Goal: Use online tool/utility: Utilize a website feature to perform a specific function

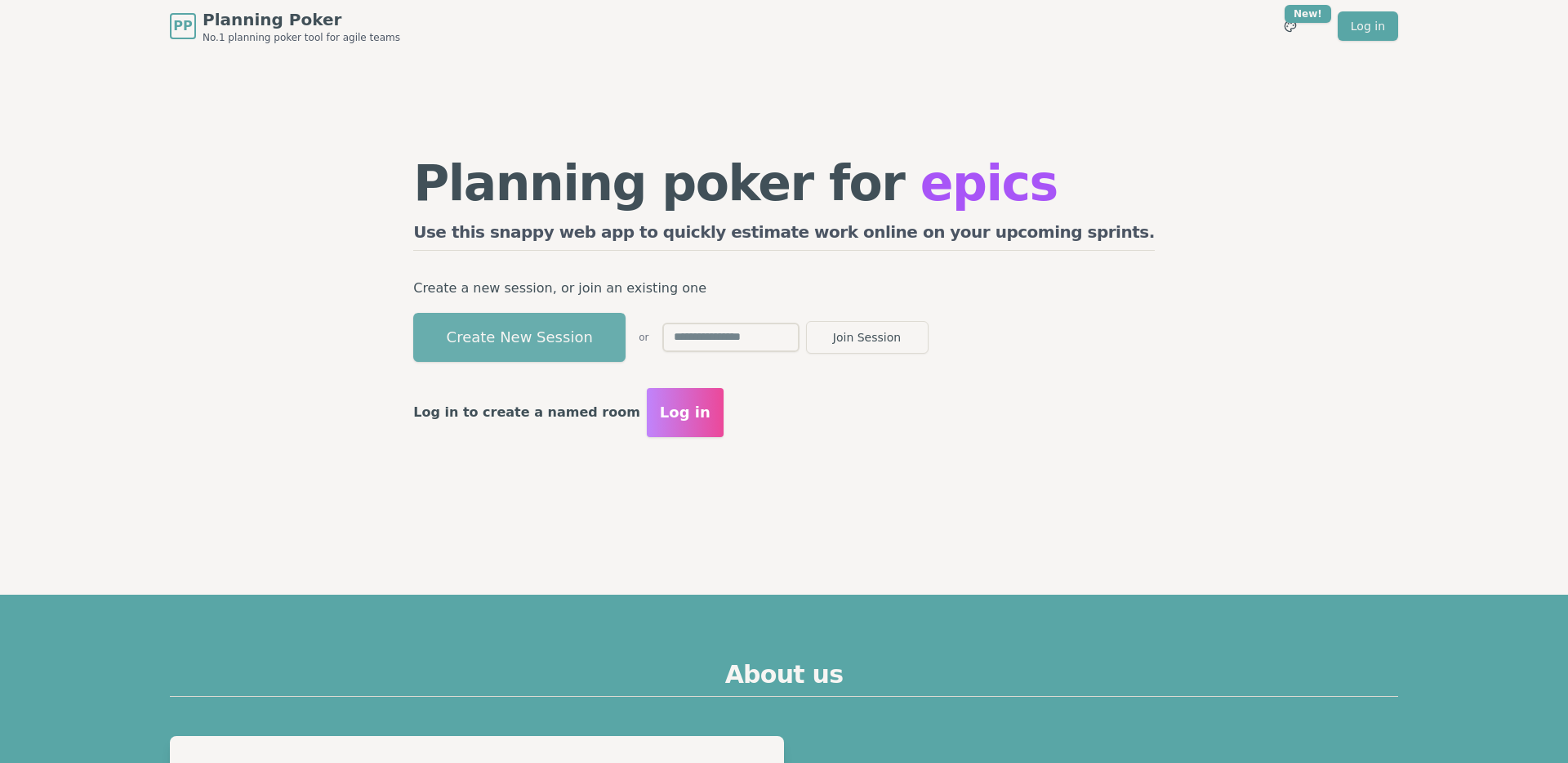
click at [621, 328] on button "Create New Session" at bounding box center [519, 337] width 212 height 49
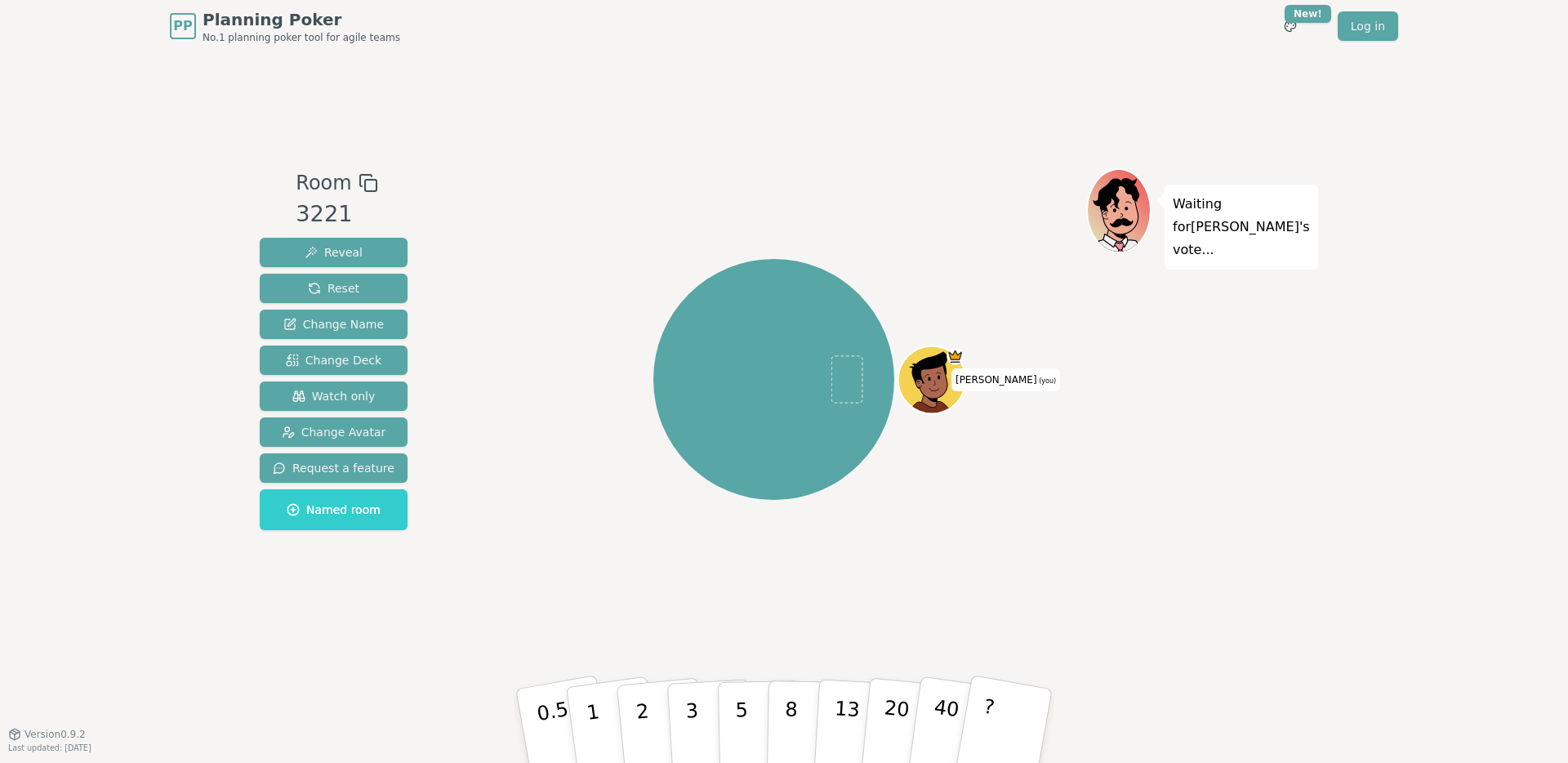
click at [365, 180] on rect at bounding box center [371, 185] width 12 height 12
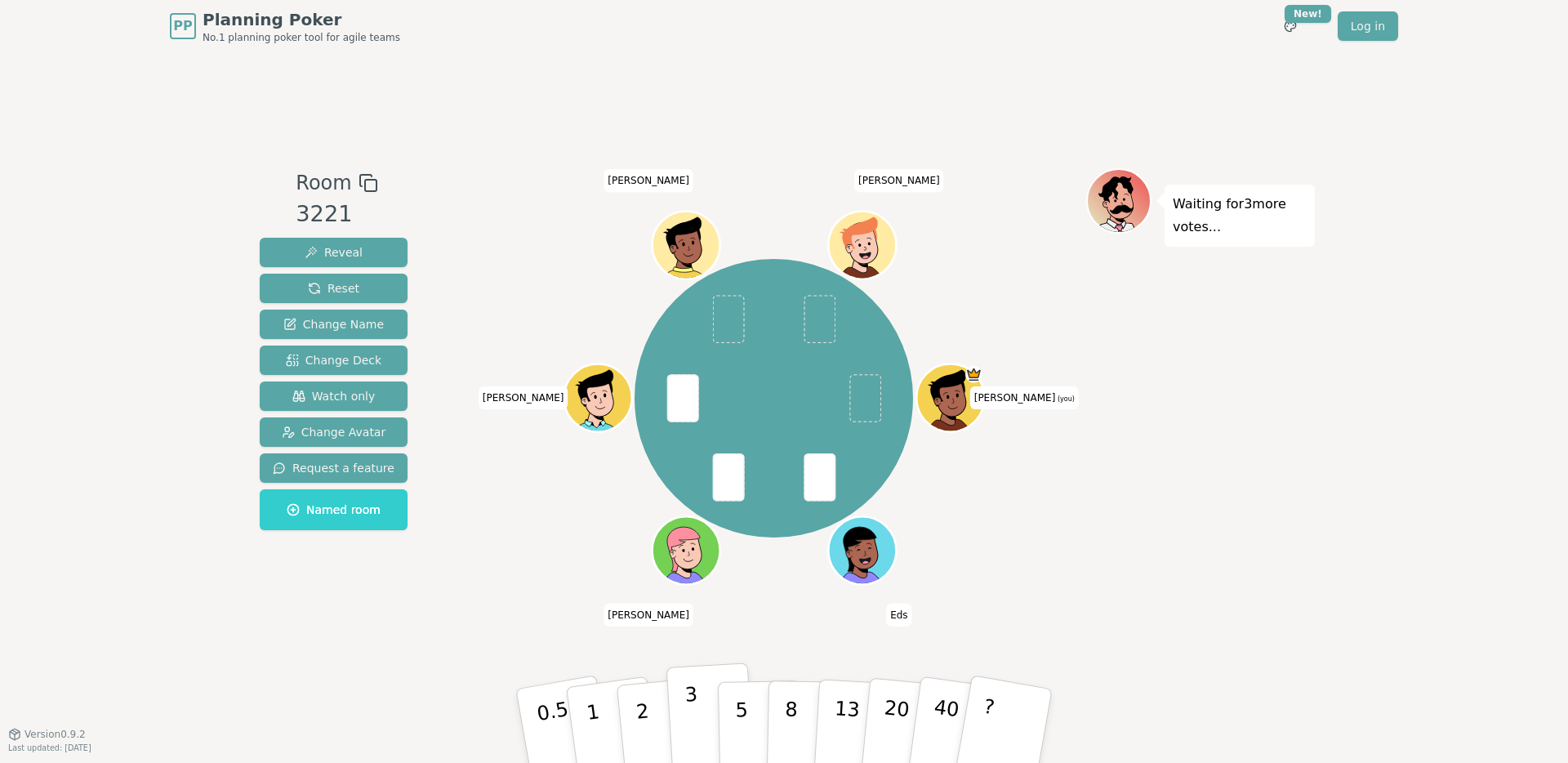
click at [692, 709] on p "3" at bounding box center [693, 727] width 18 height 89
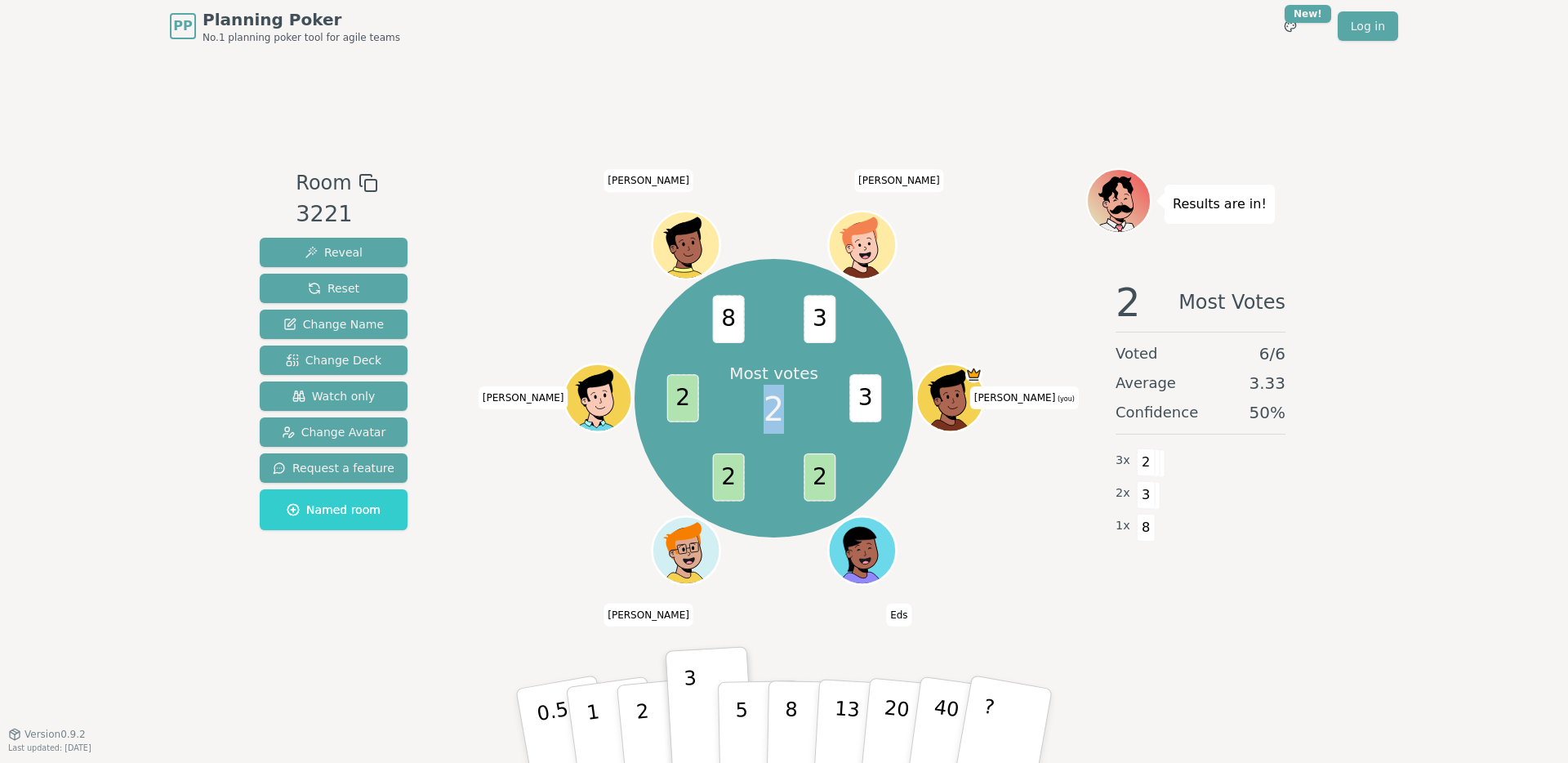
drag, startPoint x: 784, startPoint y: 409, endPoint x: 772, endPoint y: 409, distance: 12.0
click at [772, 409] on div "Most votes 2" at bounding box center [774, 397] width 122 height 122
click at [711, 411] on div "Most votes 2 3 2 2 2 8 3 [PERSON_NAME] (you) Eds [PERSON_NAME] [PERSON_NAME]" at bounding box center [774, 398] width 279 height 279
drag, startPoint x: 767, startPoint y: 399, endPoint x: 785, endPoint y: 398, distance: 18.0
click at [785, 398] on div "Most votes 2" at bounding box center [774, 397] width 122 height 122
